Goal: Task Accomplishment & Management: Manage account settings

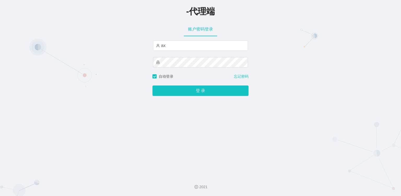
type input "a"
drag, startPoint x: 177, startPoint y: 44, endPoint x: 180, endPoint y: 44, distance: 3.1
click at [177, 44] on input "text" at bounding box center [200, 45] width 95 height 10
paste input "admin"
type input "admin"
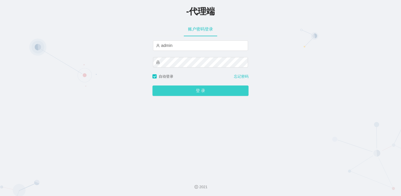
click at [196, 94] on button "登 录" at bounding box center [200, 91] width 96 height 10
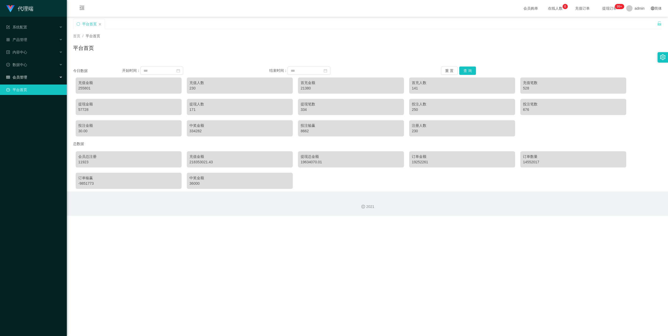
click at [30, 72] on div "会员管理" at bounding box center [33, 77] width 67 height 10
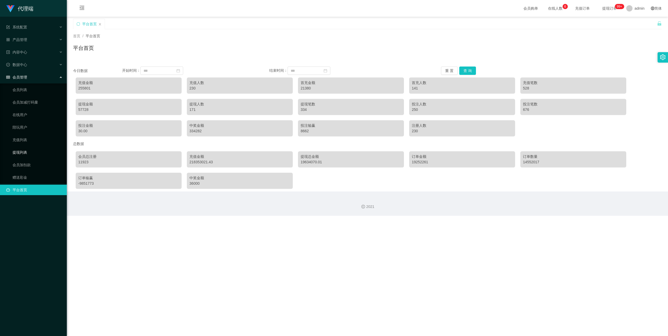
click at [28, 147] on link "提现列表" at bounding box center [38, 152] width 50 height 10
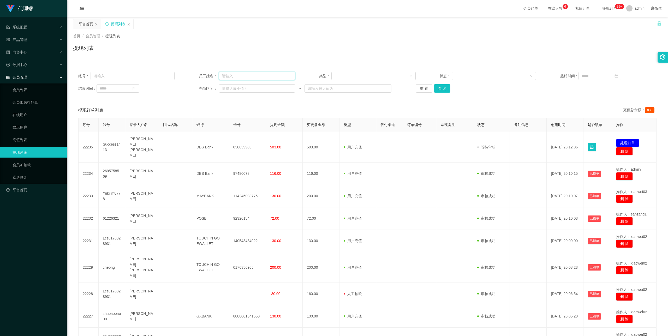
click at [261, 72] on input "text" at bounding box center [257, 76] width 76 height 8
type input "dali888"
drag, startPoint x: 443, startPoint y: 88, endPoint x: 445, endPoint y: 85, distance: 3.4
click at [400, 88] on button "查 询" at bounding box center [442, 88] width 17 height 8
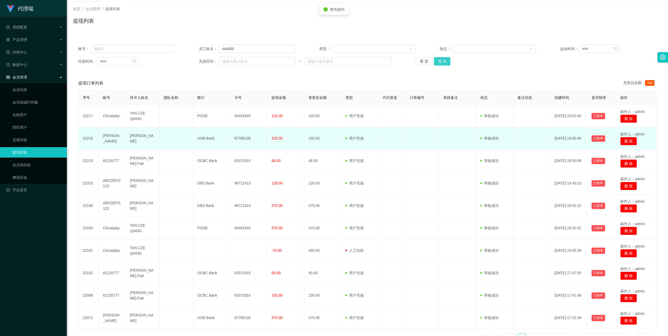
scroll to position [63, 0]
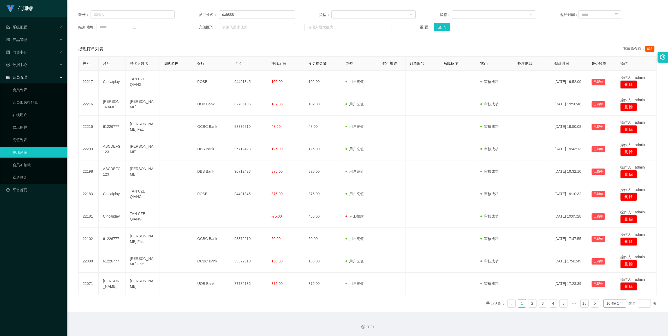
click at [400, 196] on div "10 条/页" at bounding box center [614, 303] width 23 height 8
click at [400, 196] on li "20 条/页" at bounding box center [611, 270] width 24 height 8
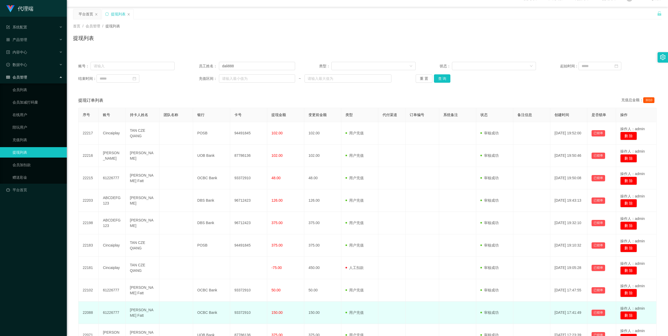
scroll to position [0, 0]
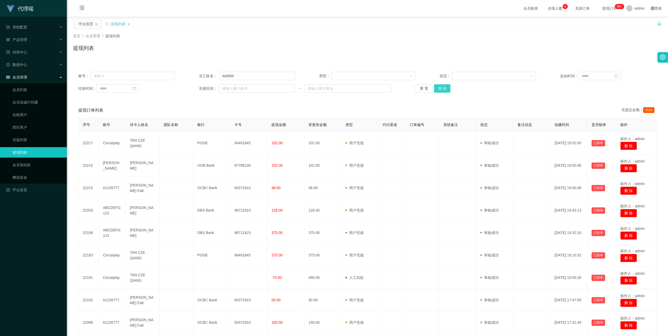
click at [400, 89] on button "查 询" at bounding box center [442, 88] width 17 height 8
click at [400, 88] on button "查 询" at bounding box center [442, 88] width 17 height 8
